Goal: Complete application form: Complete application form

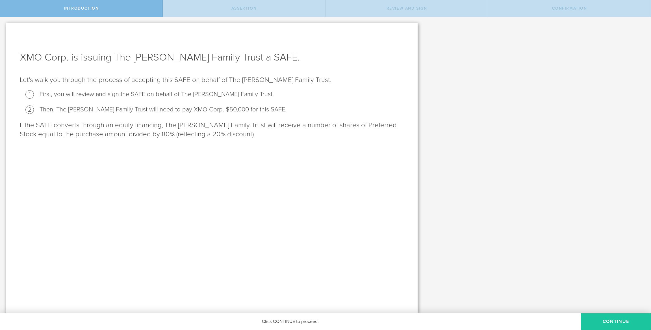
click at [609, 322] on button "Continue" at bounding box center [616, 321] width 70 height 17
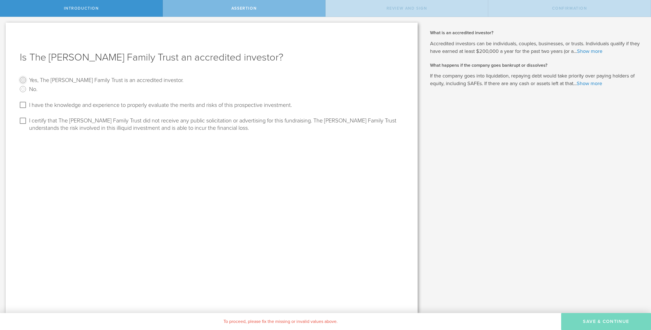
click at [22, 79] on input "Yes, The [PERSON_NAME] Family Trust is an accredited investor." at bounding box center [22, 79] width 9 height 9
radio input "true"
click at [23, 104] on input "I have the knowledge and experience to properly evaluate the merits and risks o…" at bounding box center [22, 104] width 9 height 9
checkbox input "true"
click at [22, 122] on input "I certify that The [PERSON_NAME] Family Trust did not receive any public solici…" at bounding box center [22, 120] width 9 height 9
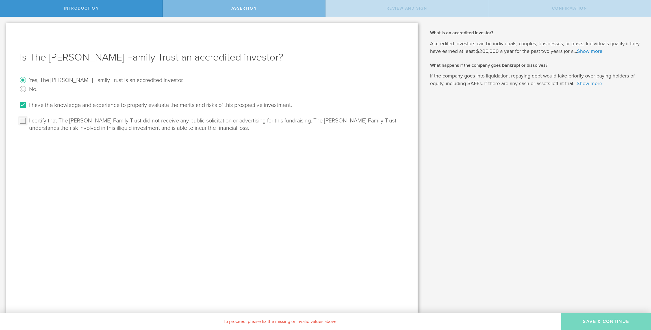
checkbox input "true"
click at [608, 322] on button "Save & Continue" at bounding box center [607, 321] width 90 height 17
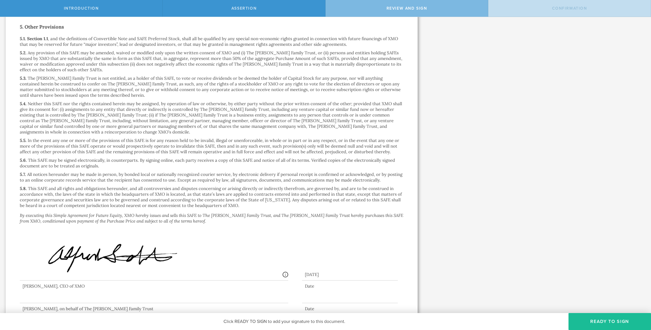
scroll to position [848, 0]
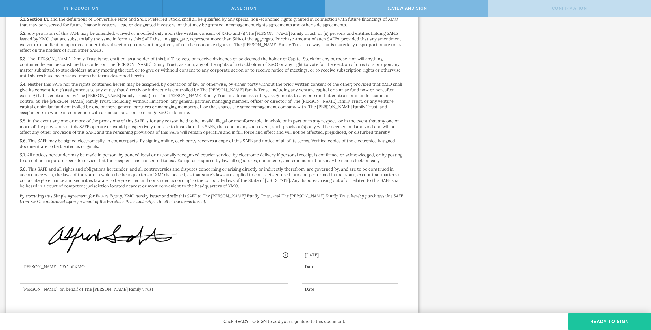
click at [607, 327] on button "Ready to Sign" at bounding box center [610, 321] width 83 height 17
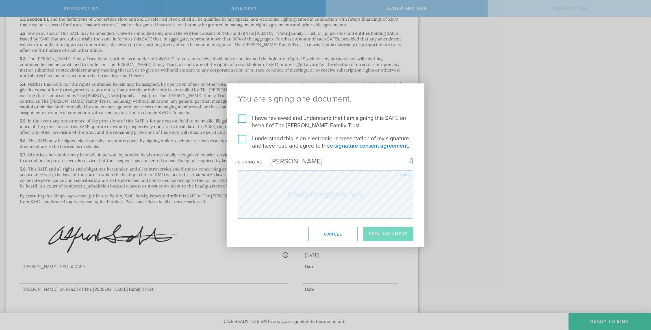
click at [245, 119] on label "I have reviewed and understand that I am signing this SAFE on behalf of The [PE…" at bounding box center [325, 122] width 175 height 15
click at [0, 0] on input "I have reviewed and understand that I am signing this SAFE on behalf of The [PE…" at bounding box center [0, 0] width 0 height 0
click at [244, 141] on label "I understand this is an electronic representation of my signature, and have rea…" at bounding box center [325, 142] width 175 height 15
click at [0, 0] on input "I understand this is an electronic representation of my signature, and have rea…" at bounding box center [0, 0] width 0 height 0
click at [405, 174] on div "Clear" at bounding box center [405, 174] width 10 height 3
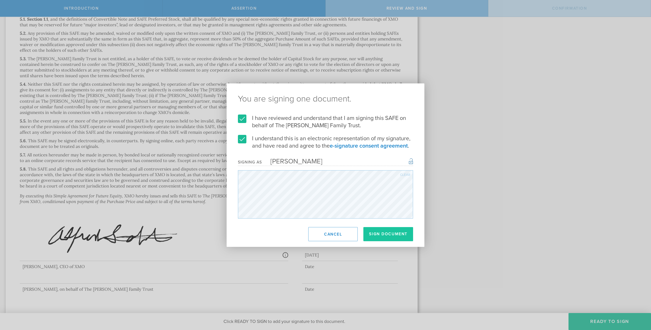
click at [393, 233] on button "Sign Document" at bounding box center [389, 234] width 50 height 14
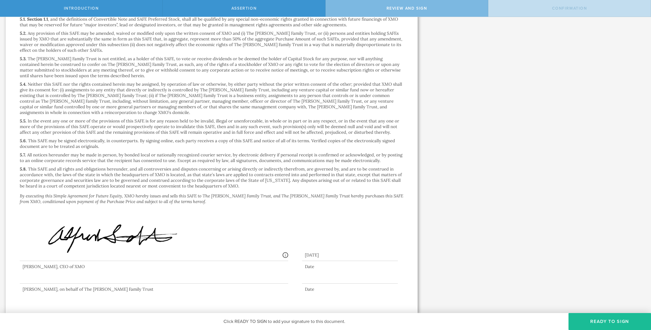
scroll to position [0, 0]
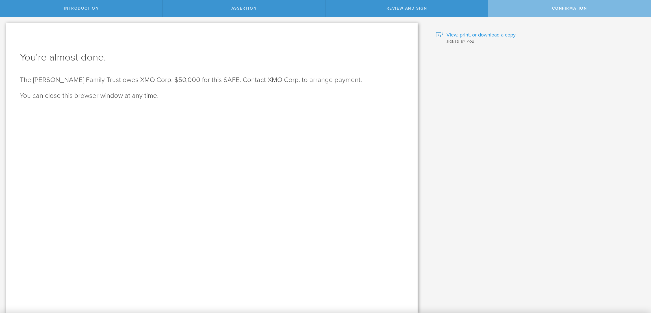
click at [490, 34] on span "View, print, or download a copy." at bounding box center [482, 34] width 70 height 7
